Goal: Find specific page/section: Find specific page/section

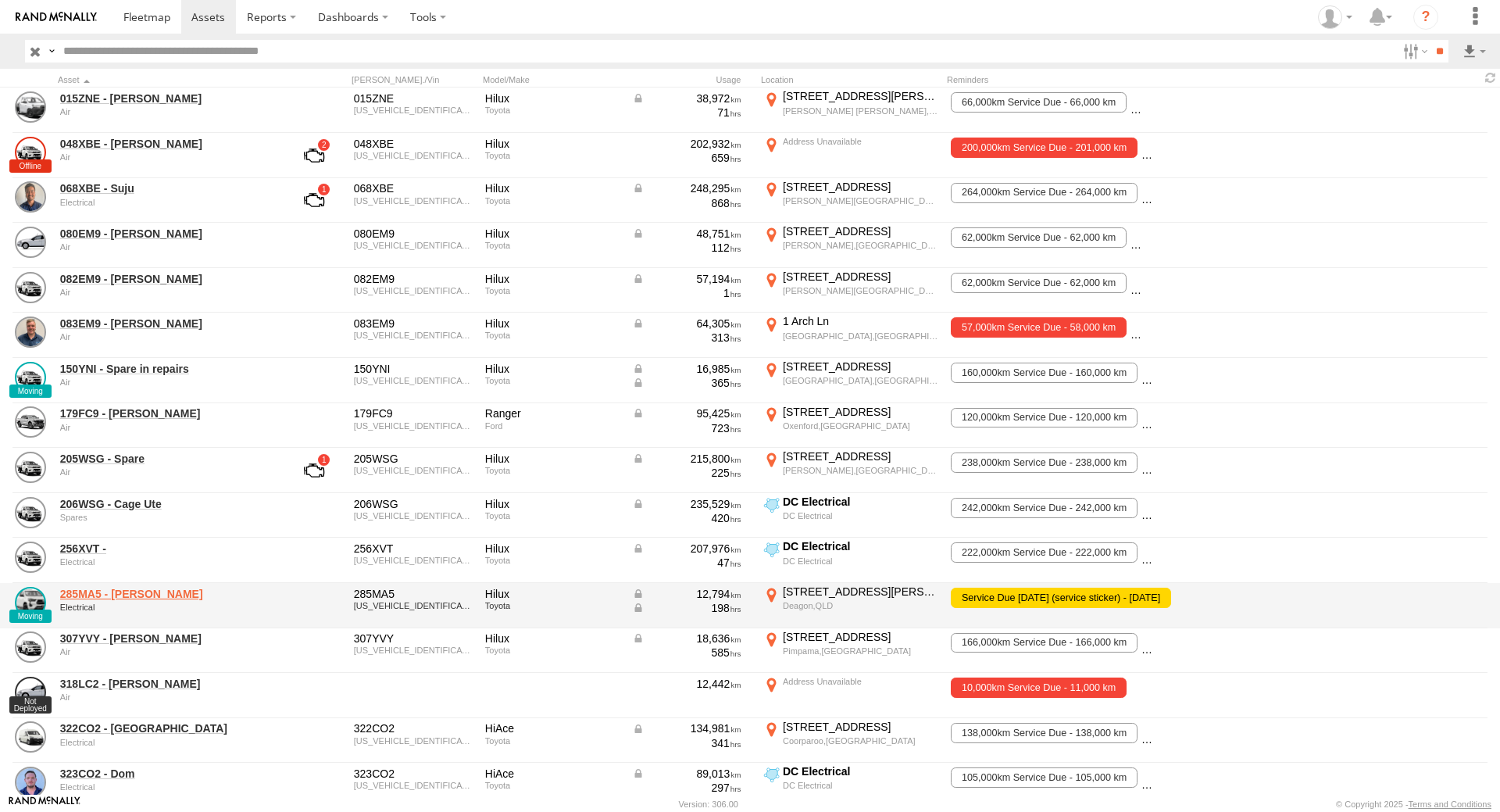
click at [134, 594] on link "285MA5 - [PERSON_NAME]" at bounding box center [167, 593] width 214 height 14
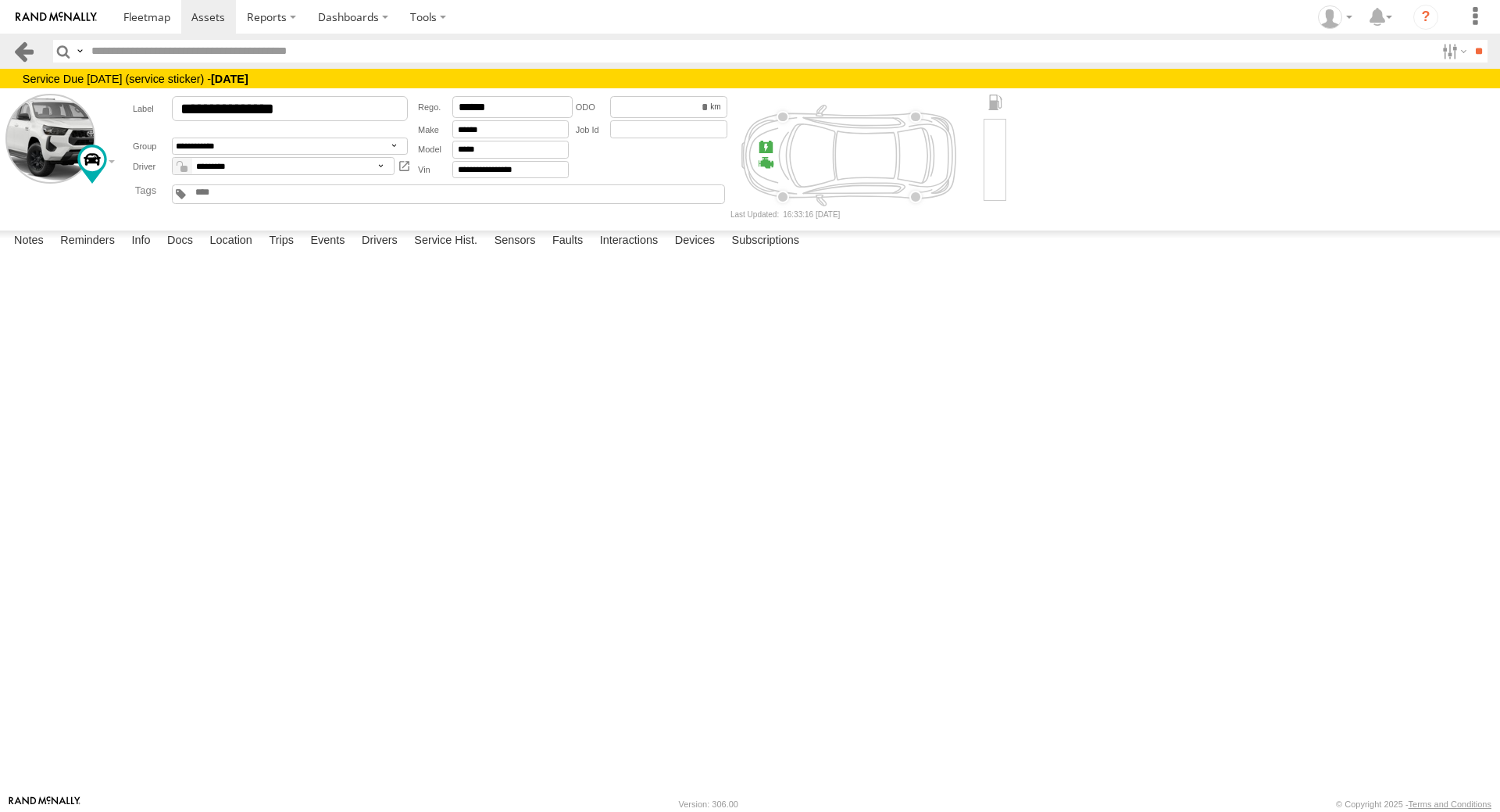
click at [29, 50] on link at bounding box center [24, 51] width 23 height 23
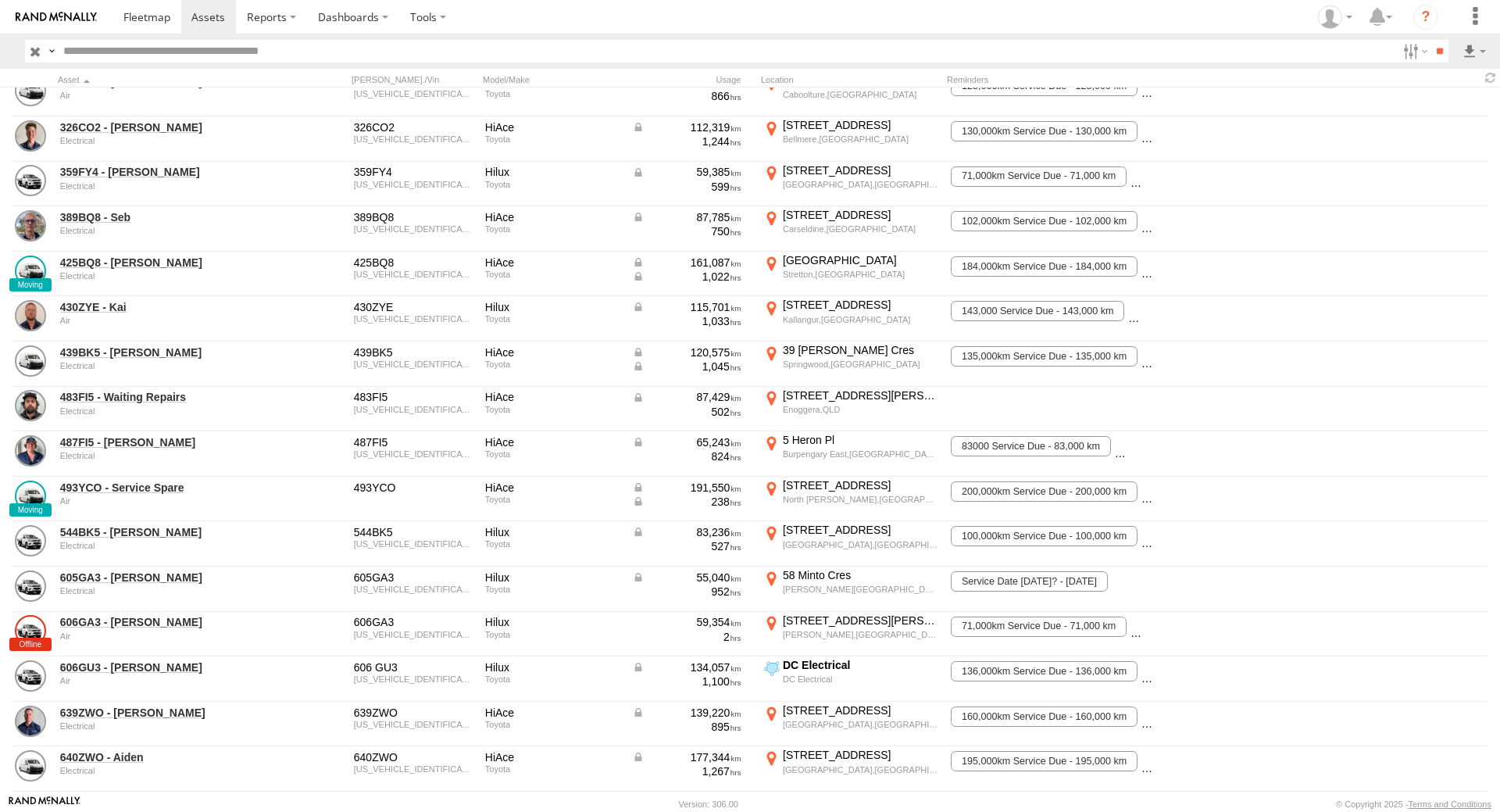
scroll to position [1235, 0]
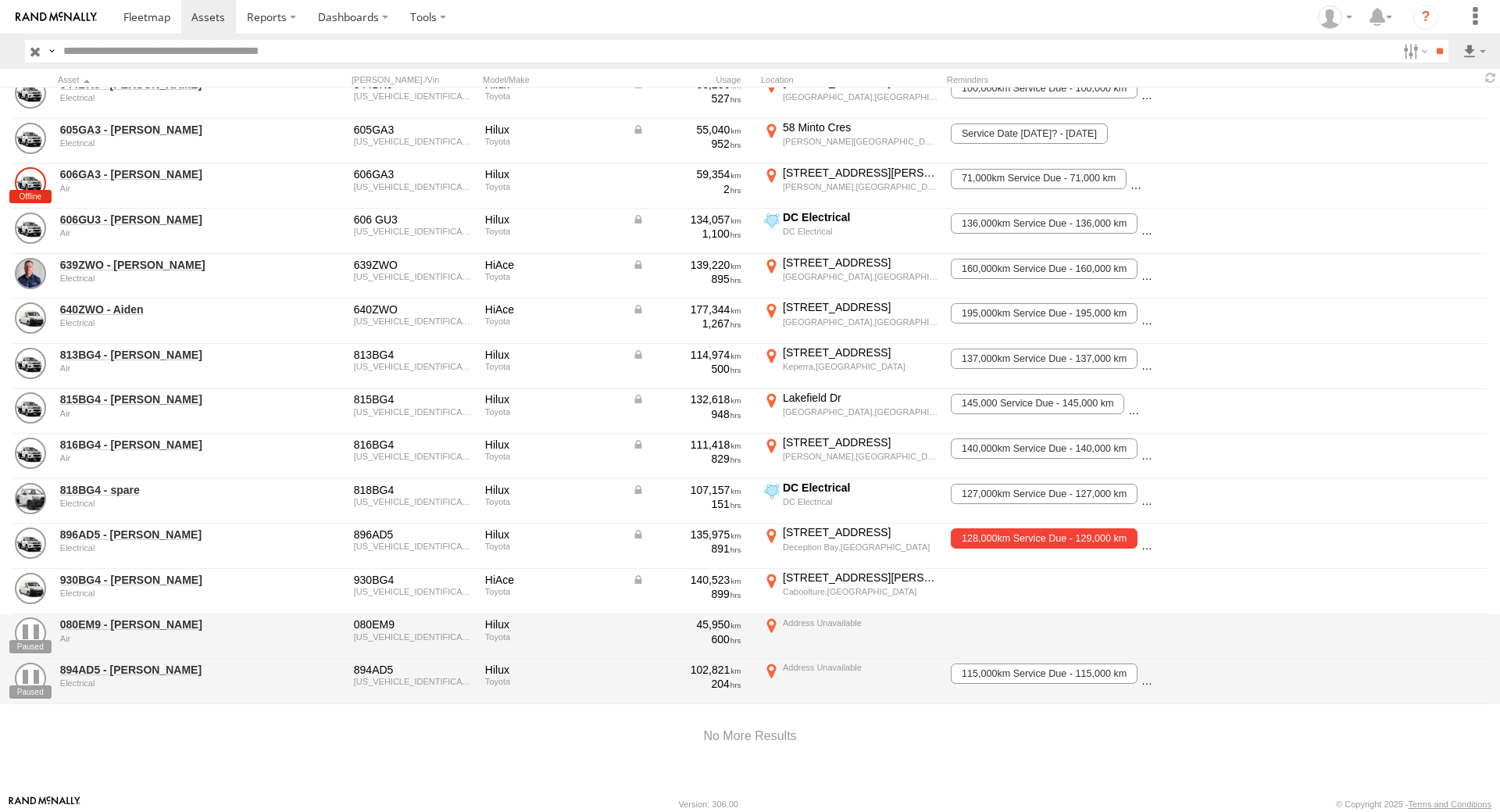
click at [302, 724] on div at bounding box center [750, 736] width 1500 height 67
click at [546, 717] on div at bounding box center [750, 736] width 1500 height 67
